Goal: Task Accomplishment & Management: Use online tool/utility

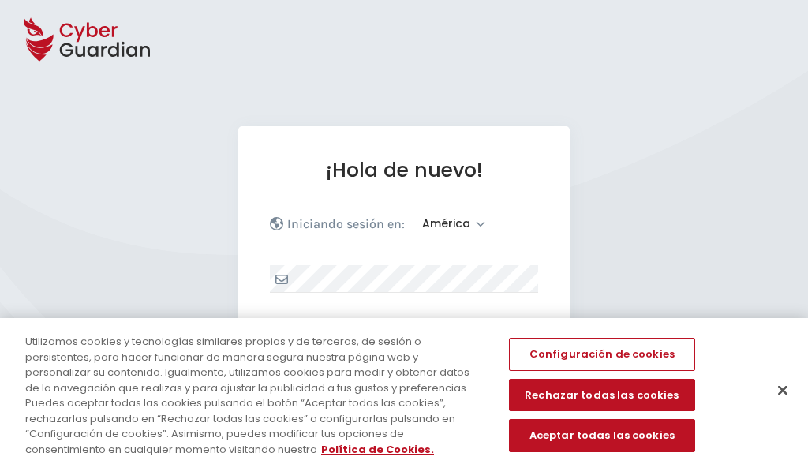
select select "América"
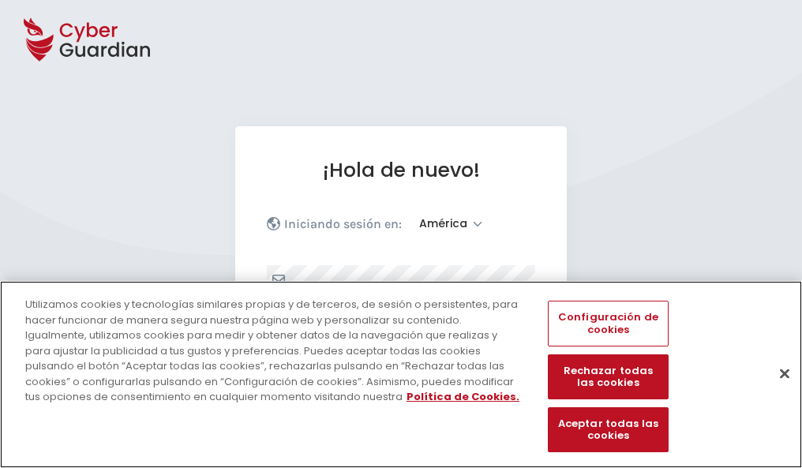
scroll to position [206, 0]
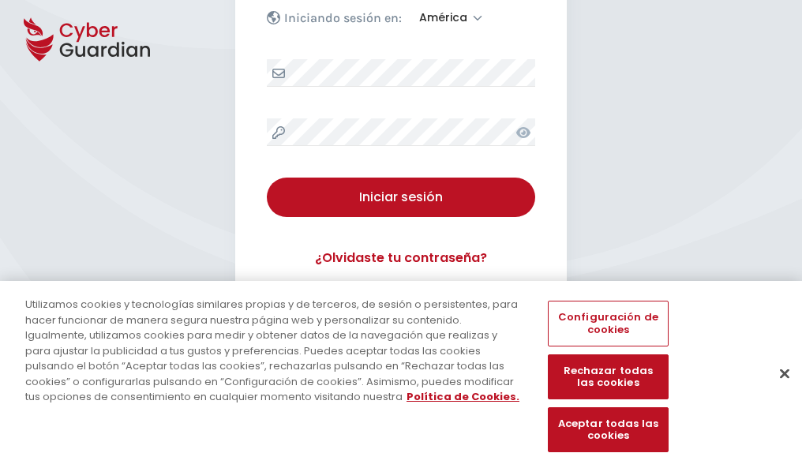
click at [777, 390] on button "Cerrar" at bounding box center [784, 373] width 35 height 35
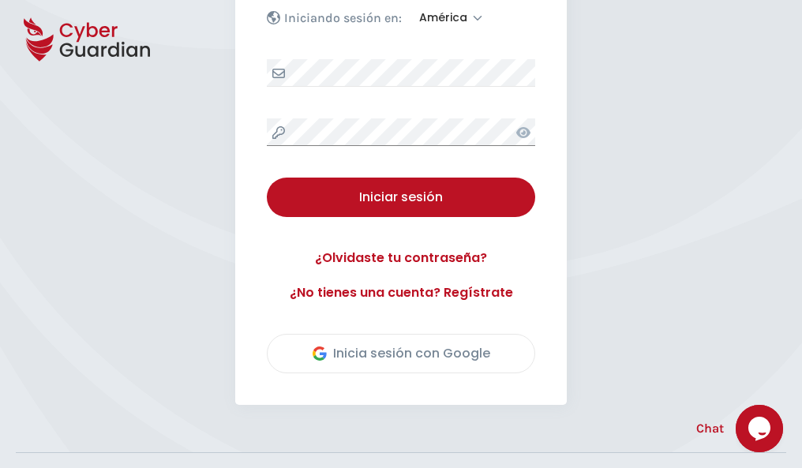
scroll to position [358, 0]
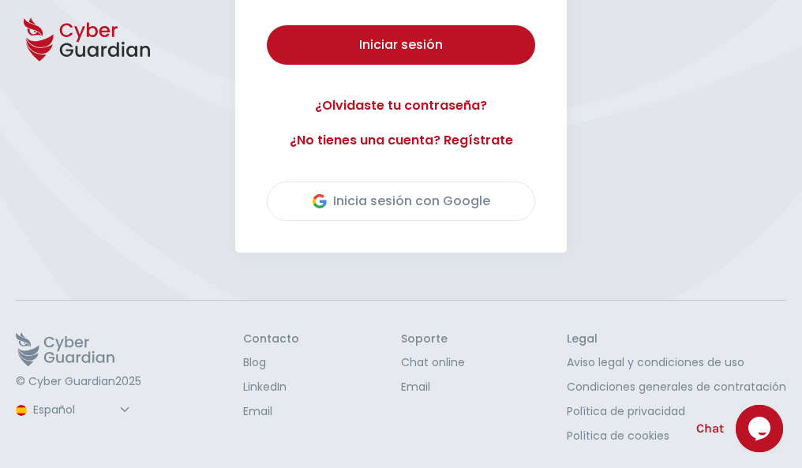
click at [267, 25] on button "Iniciar sesión" at bounding box center [401, 44] width 268 height 39
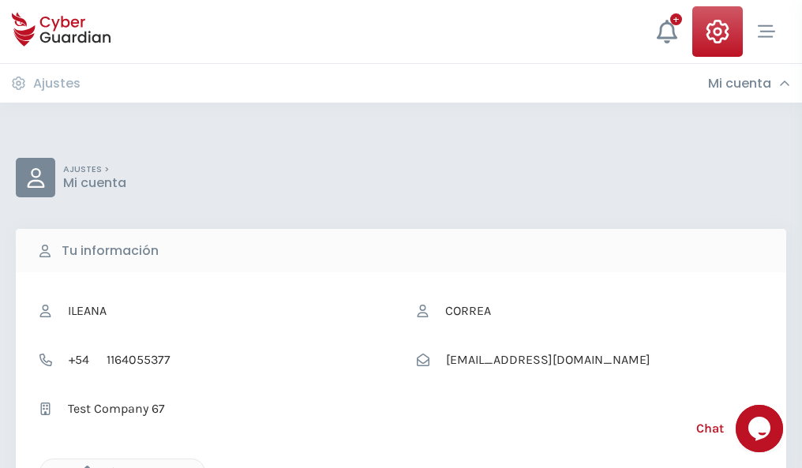
click at [83, 467] on icon "button" at bounding box center [83, 472] width 13 height 13
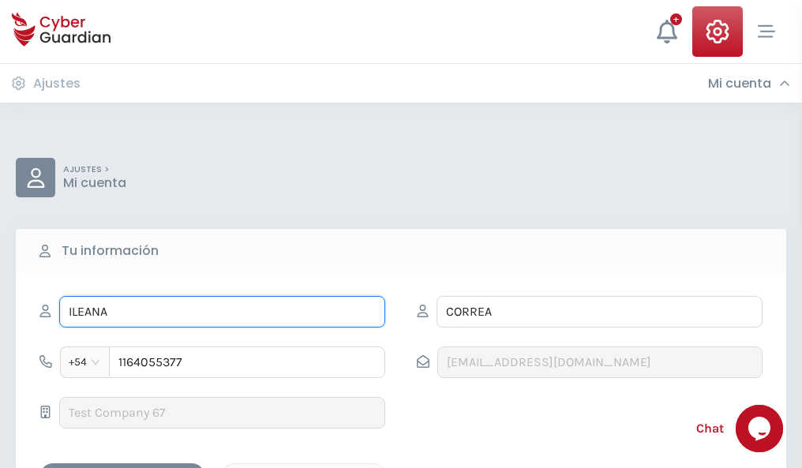
click at [222, 312] on input "ILEANA" at bounding box center [222, 312] width 326 height 32
type input "I"
type input "Wálter"
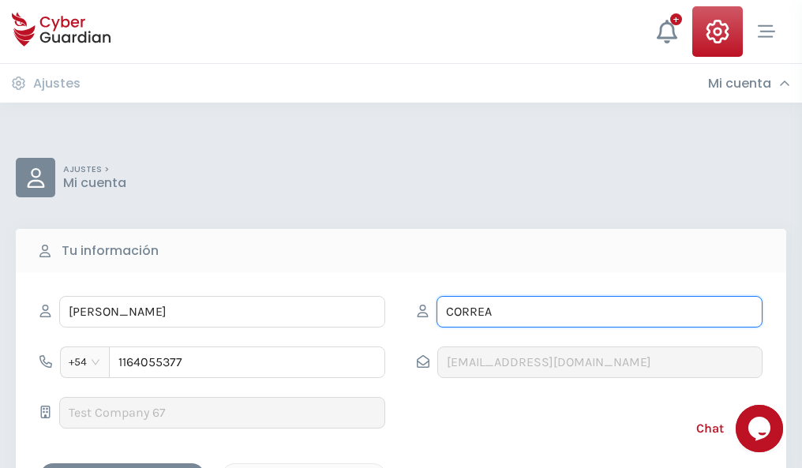
click at [599, 312] on input "CORREA" at bounding box center [600, 312] width 326 height 32
type input "C"
type input "Granados"
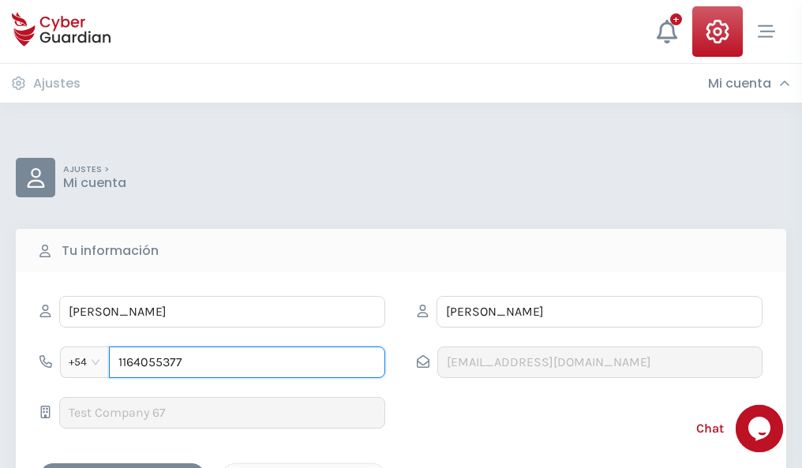
click at [247, 362] on input "1164055377" at bounding box center [247, 363] width 276 height 32
type input "1"
type input "4980748921"
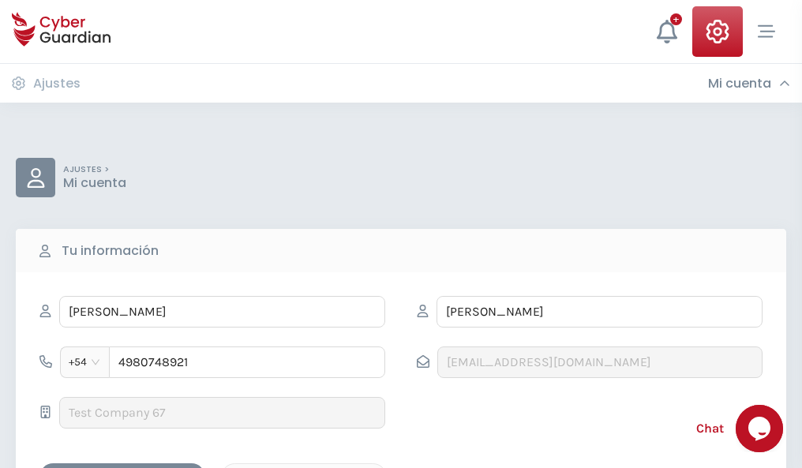
click at [304, 467] on div "Cancelar" at bounding box center [304, 477] width 141 height 20
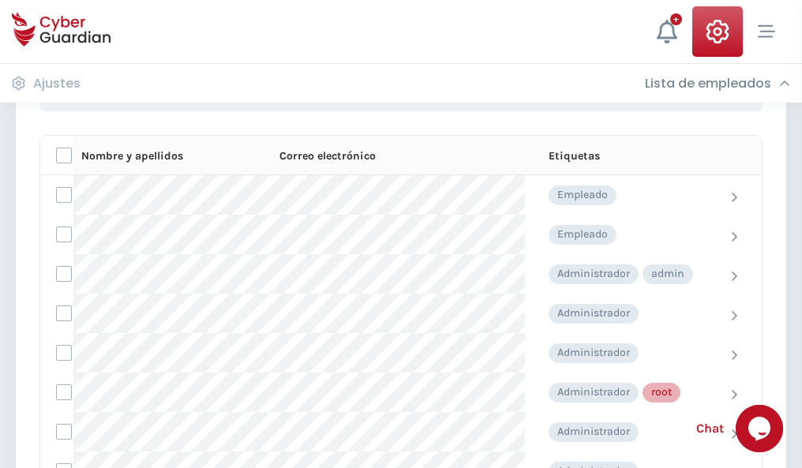
scroll to position [794, 0]
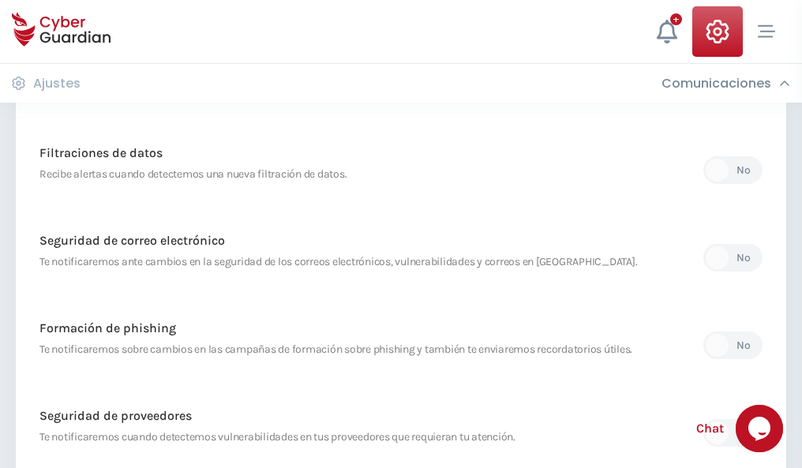
scroll to position [831, 0]
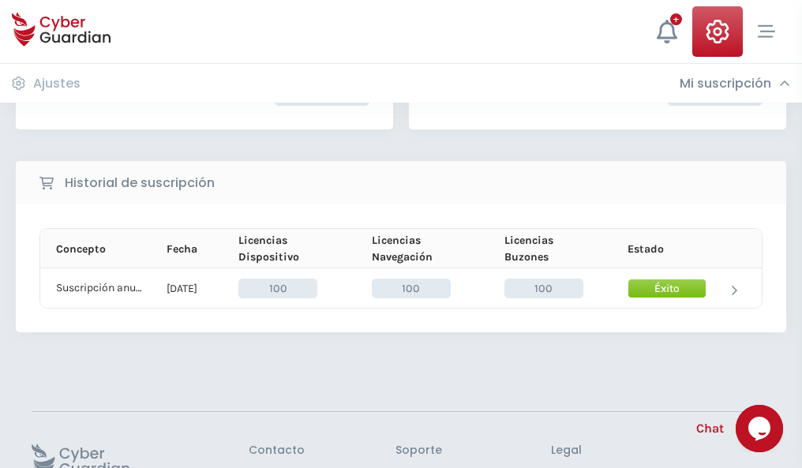
scroll to position [400, 0]
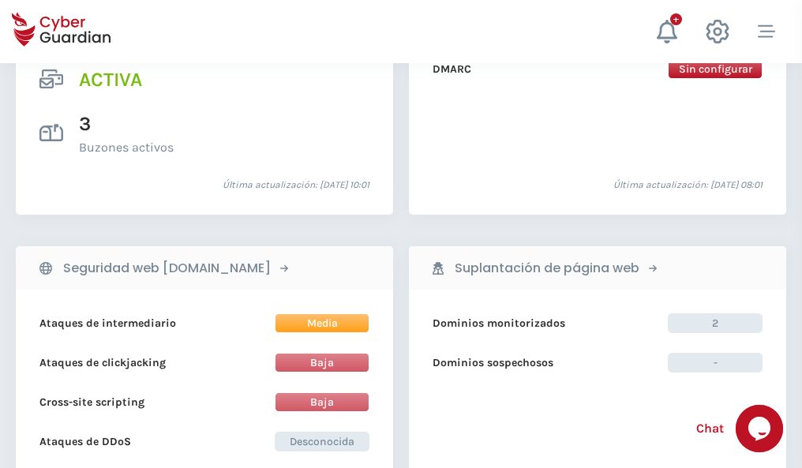
scroll to position [1604, 0]
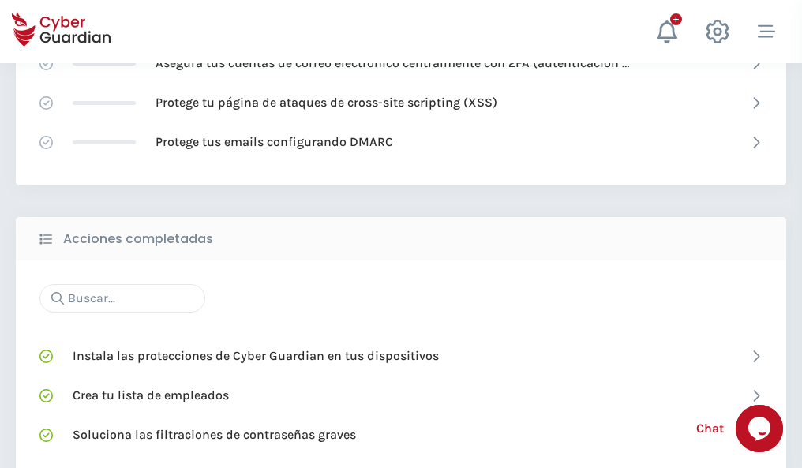
scroll to position [1052, 0]
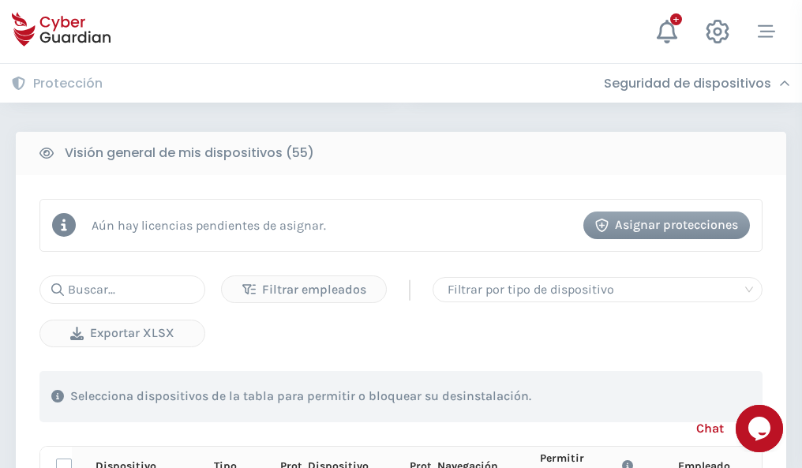
scroll to position [1395, 0]
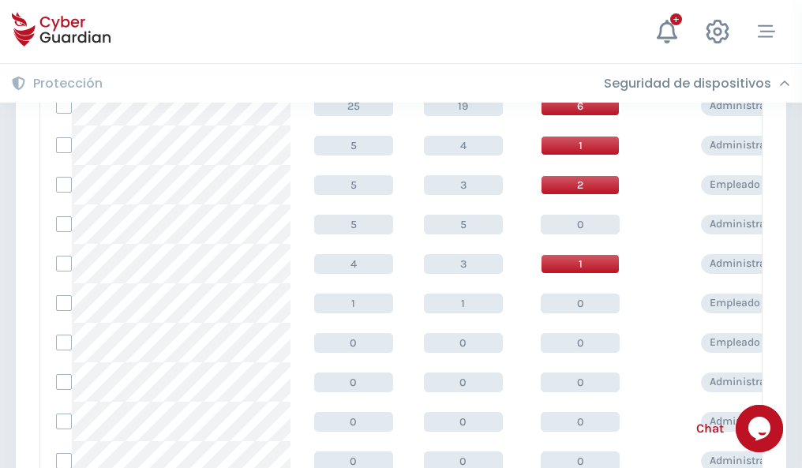
scroll to position [796, 0]
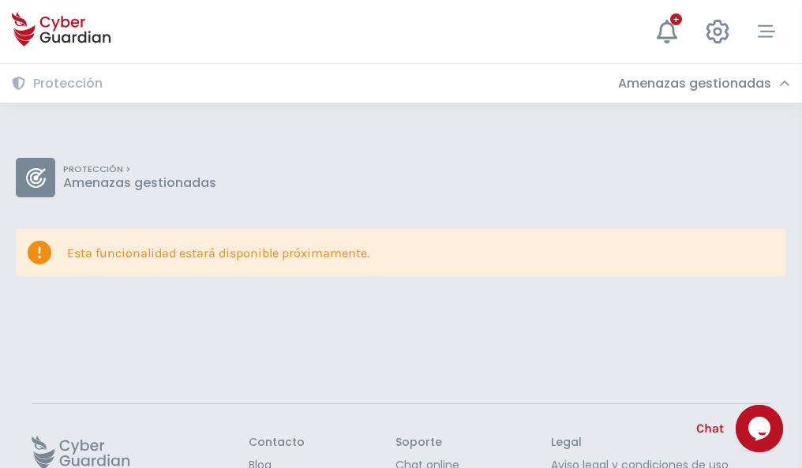
scroll to position [103, 0]
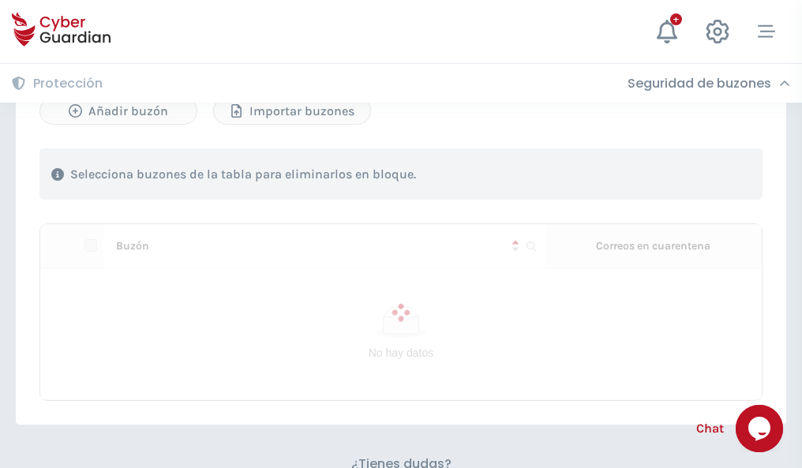
scroll to position [676, 0]
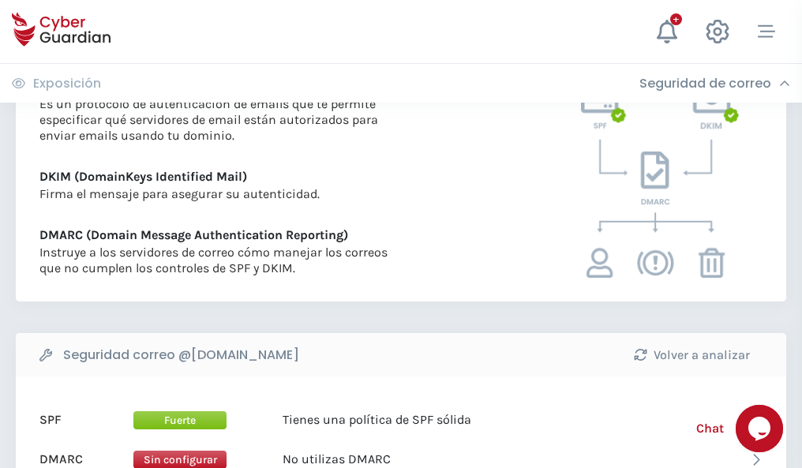
scroll to position [852, 0]
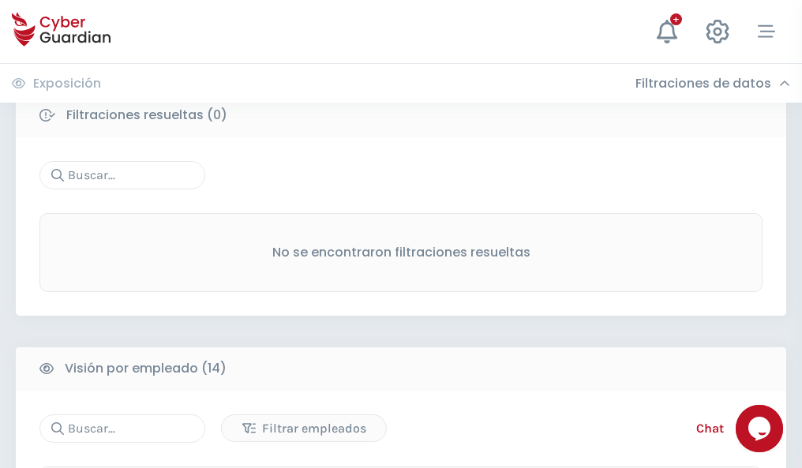
scroll to position [1426, 0]
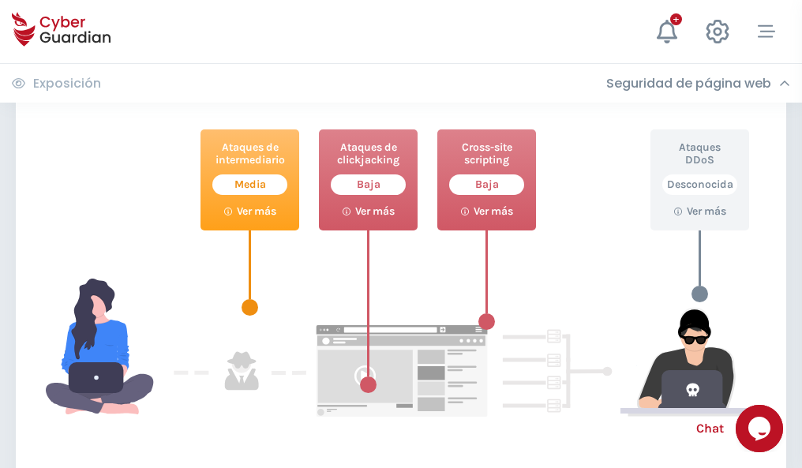
scroll to position [860, 0]
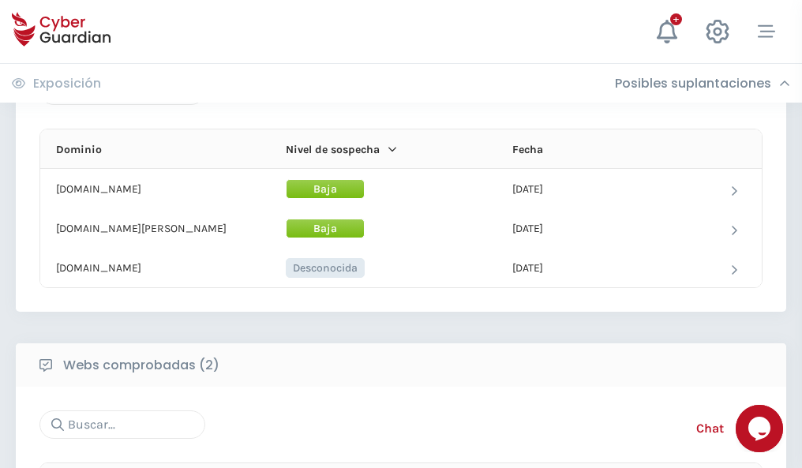
scroll to position [947, 0]
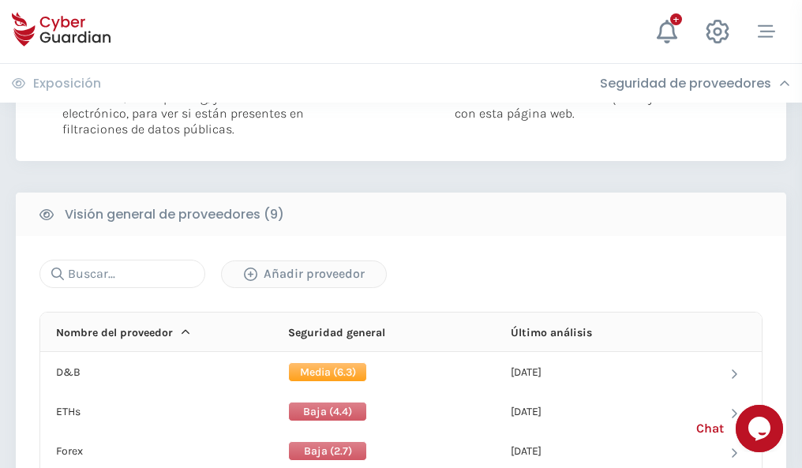
scroll to position [1136, 0]
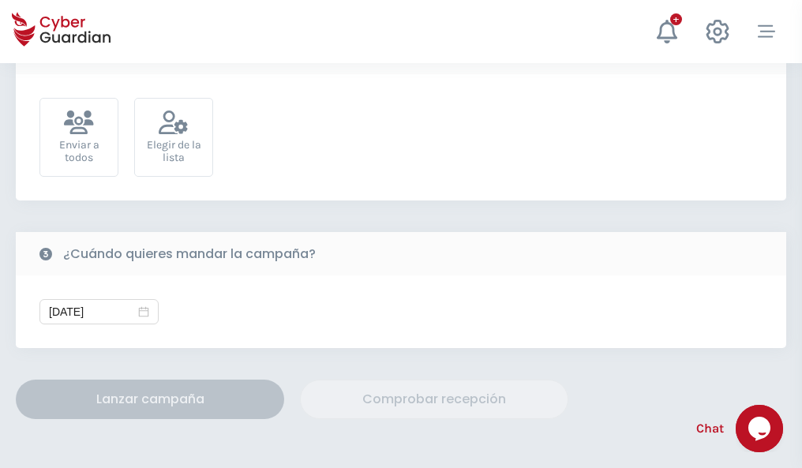
scroll to position [578, 0]
